Goal: Task Accomplishment & Management: Manage account settings

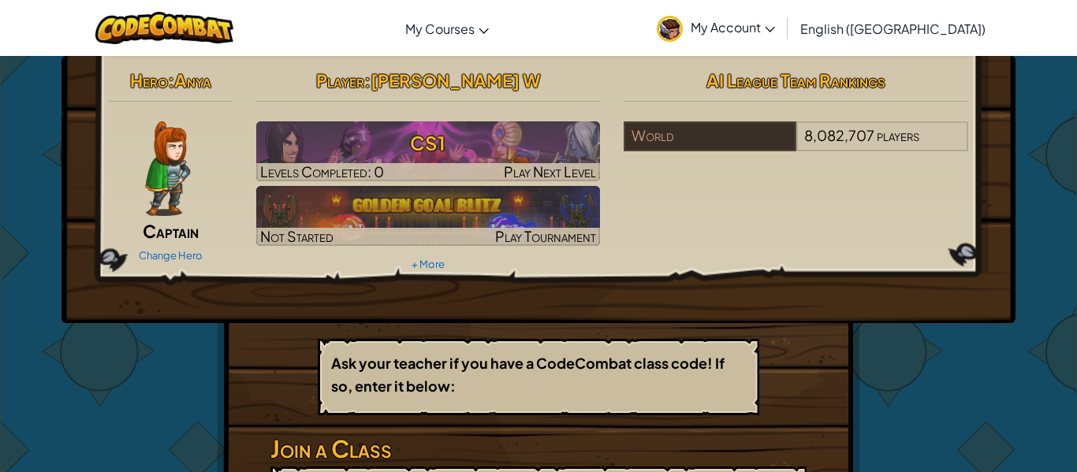
click at [775, 23] on span "My Account" at bounding box center [733, 27] width 84 height 17
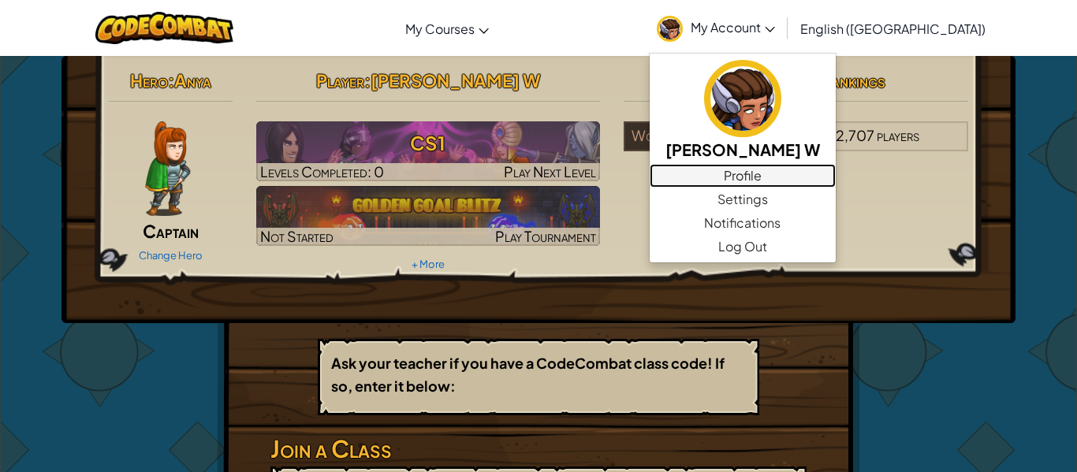
click at [823, 172] on link "Profile" at bounding box center [743, 176] width 186 height 24
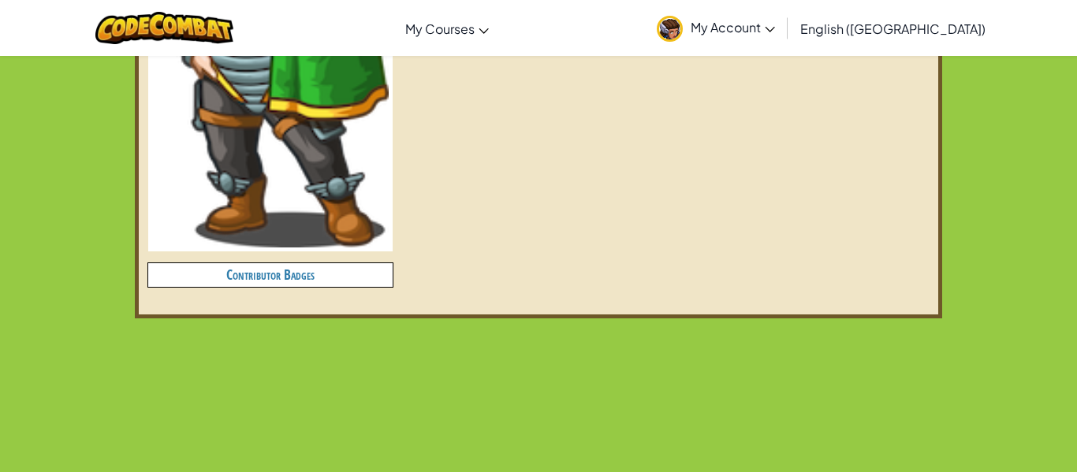
scroll to position [730, 0]
click at [211, 276] on h4 "Contributor Badges" at bounding box center [270, 275] width 244 height 23
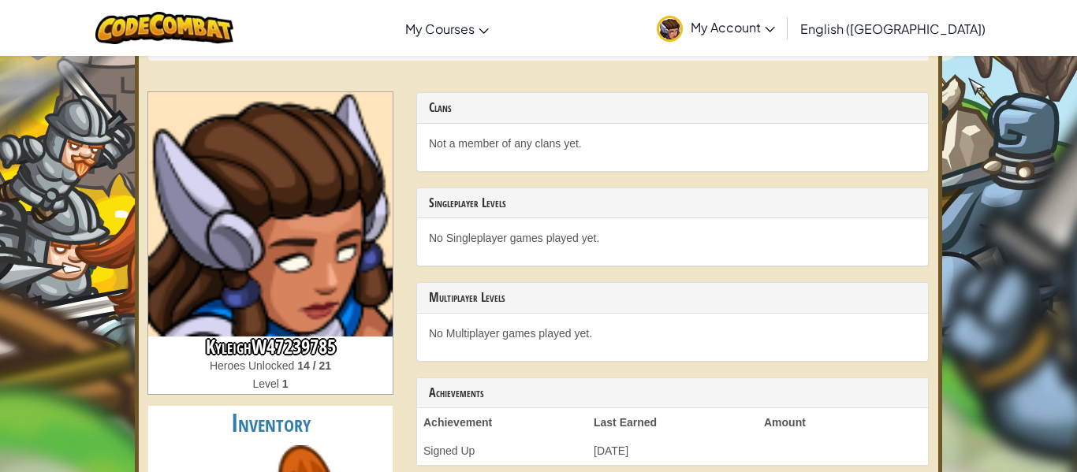
scroll to position [28, 0]
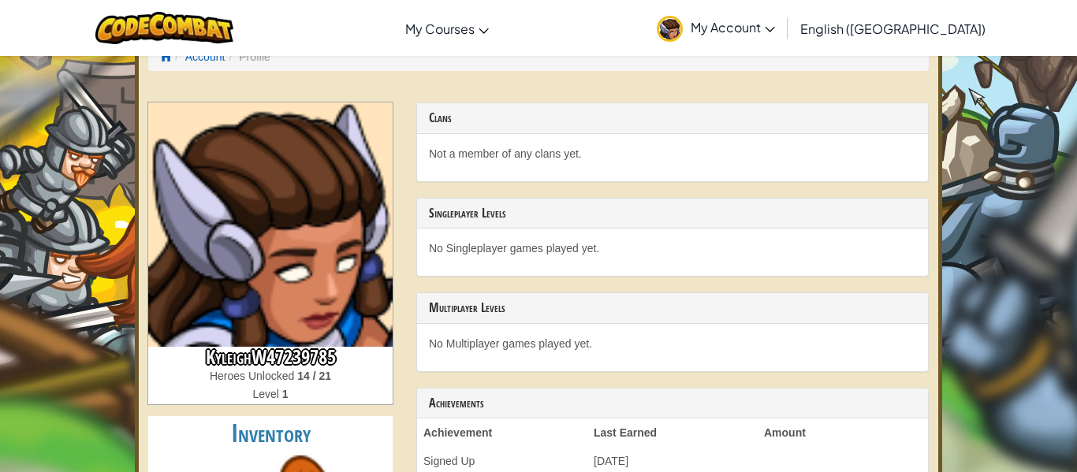
click at [245, 351] on h3 "KyleighW47239785" at bounding box center [270, 357] width 244 height 21
